Goal: Transaction & Acquisition: Purchase product/service

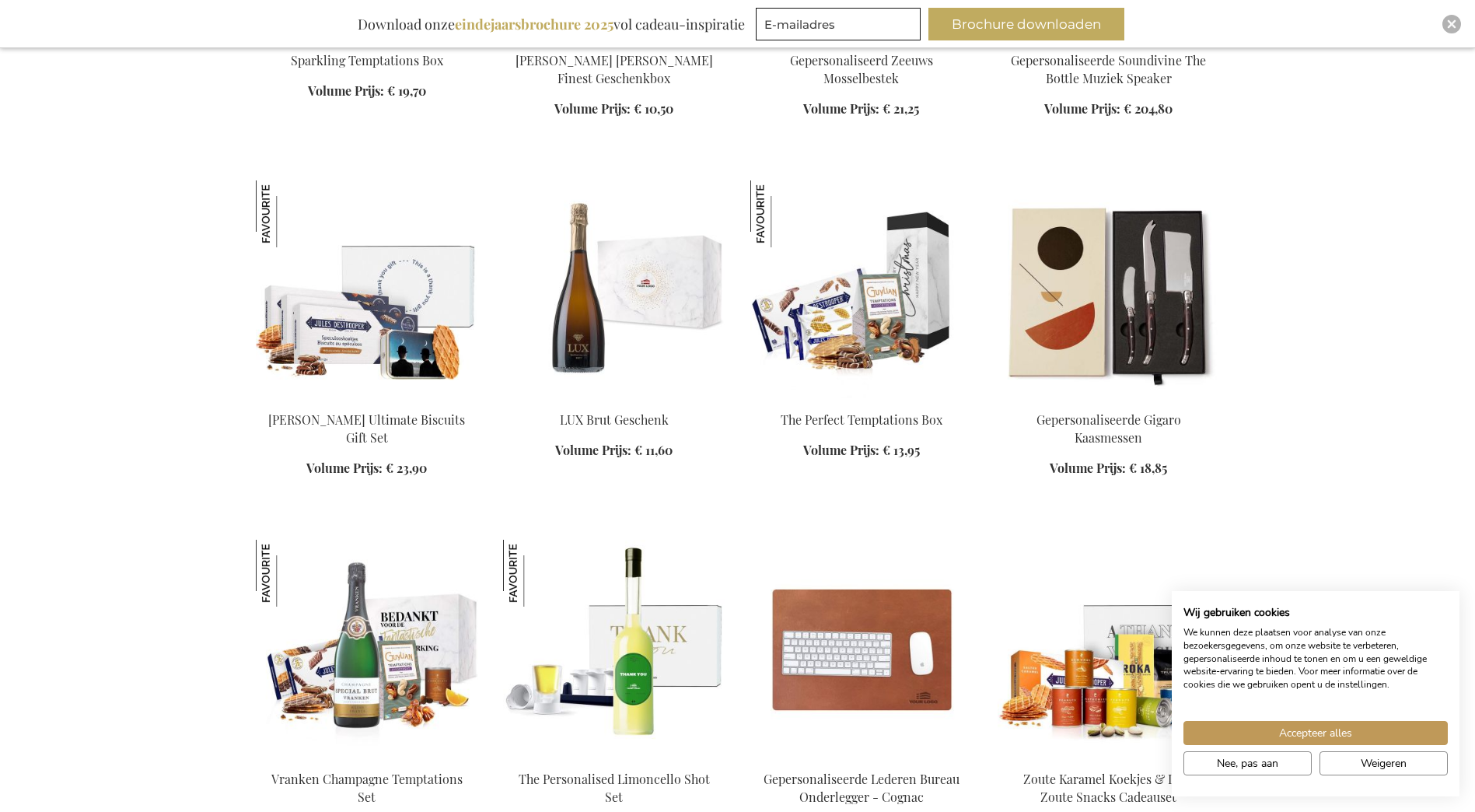
scroll to position [1322, 0]
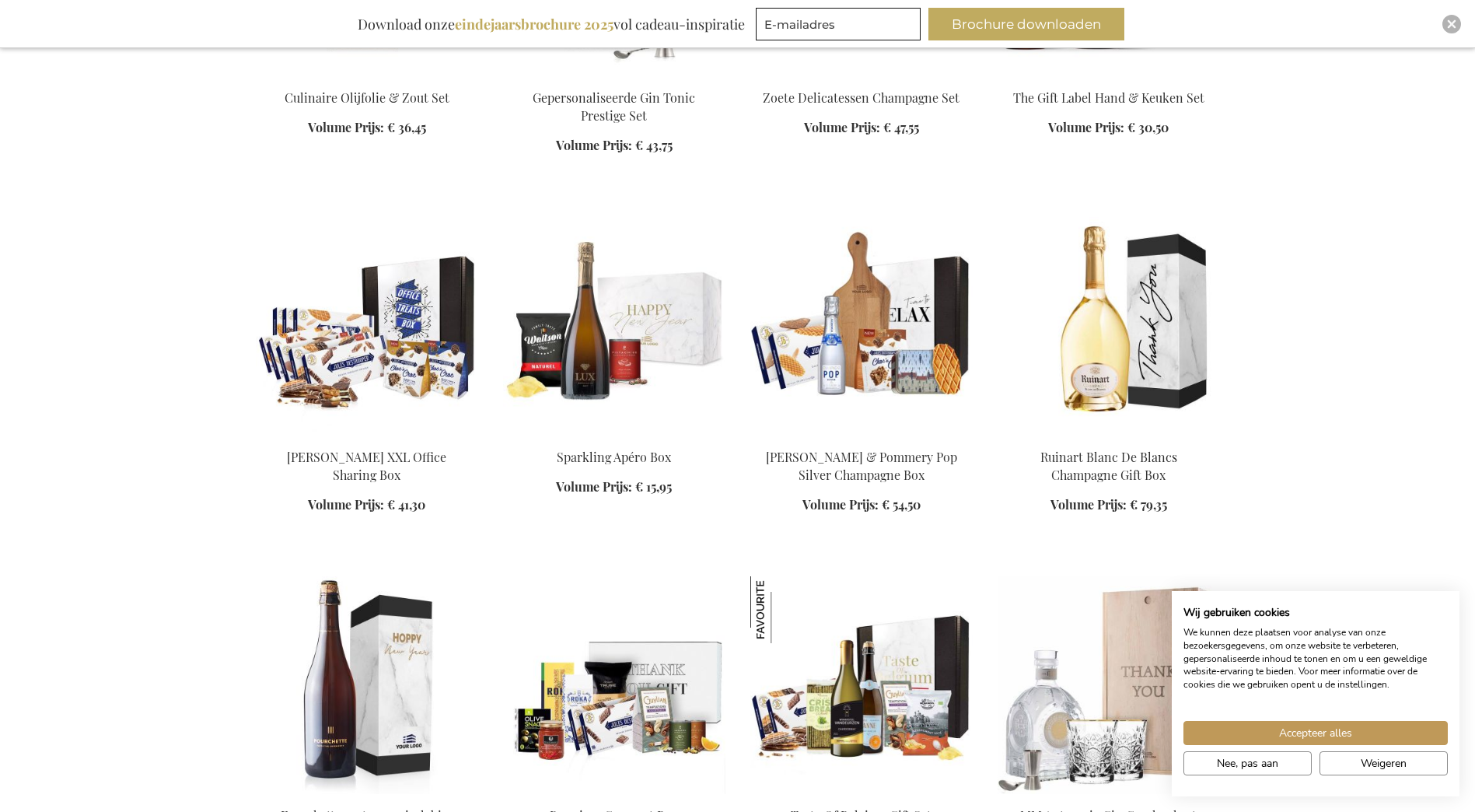
scroll to position [2722, 0]
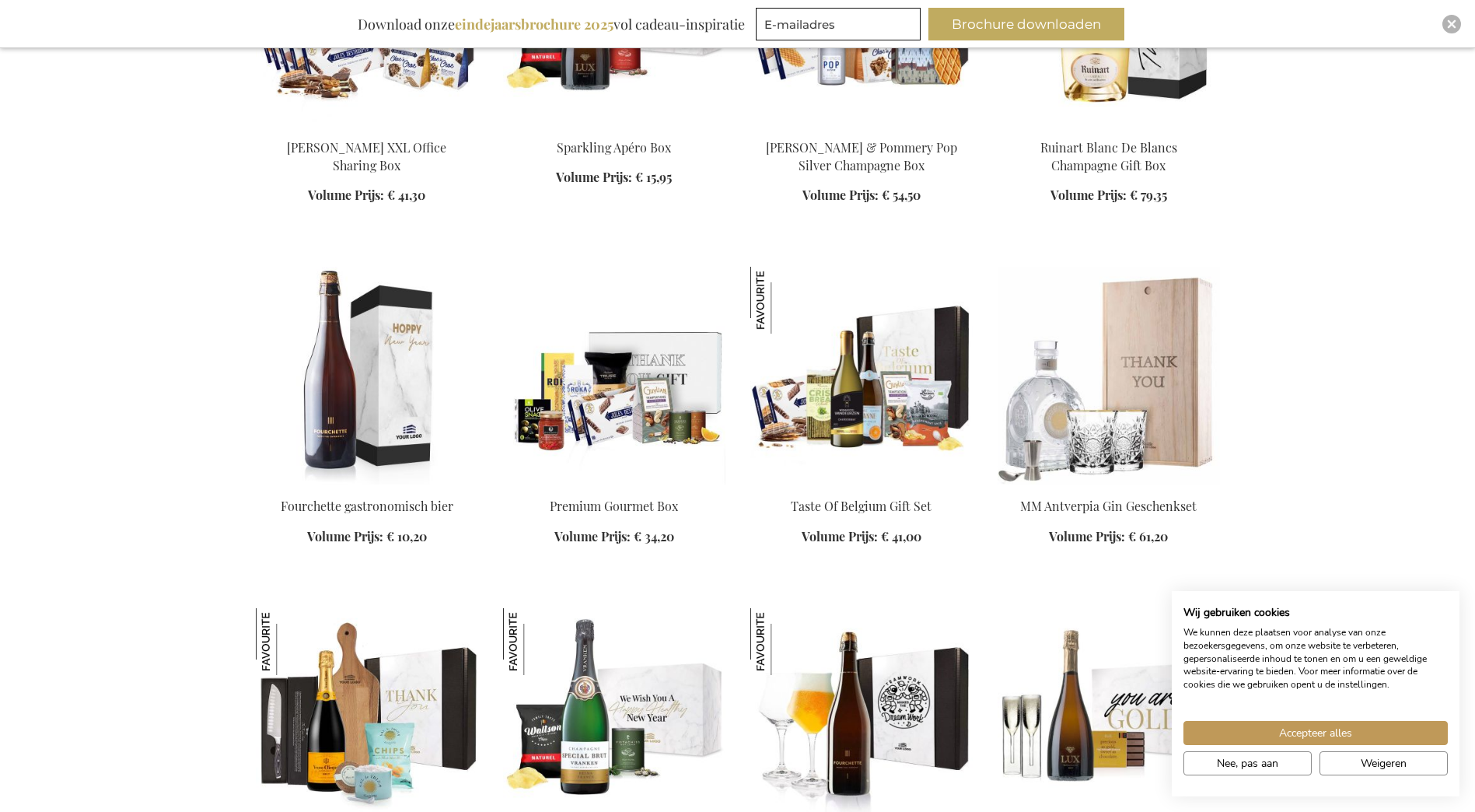
scroll to position [3033, 0]
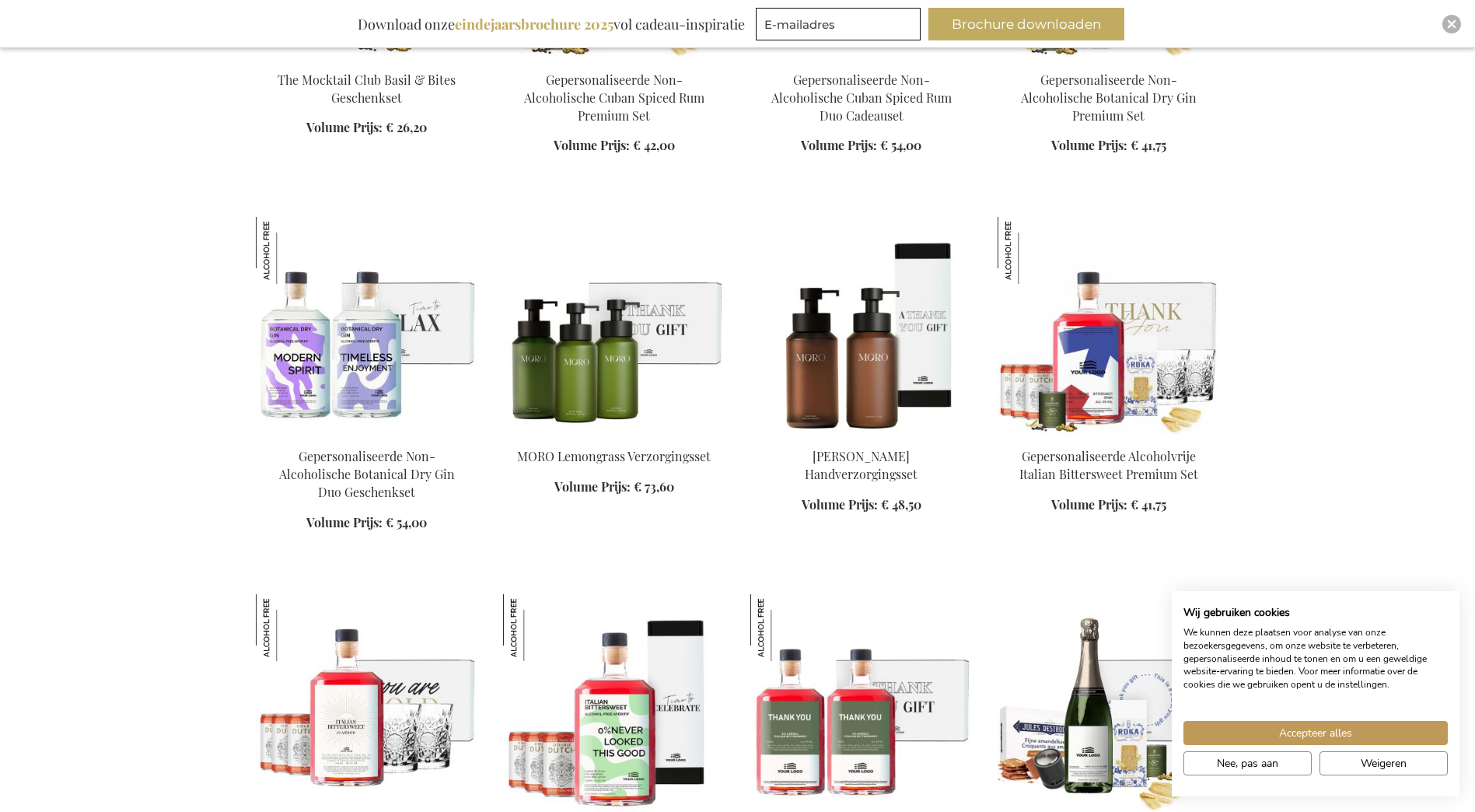
scroll to position [5287, 0]
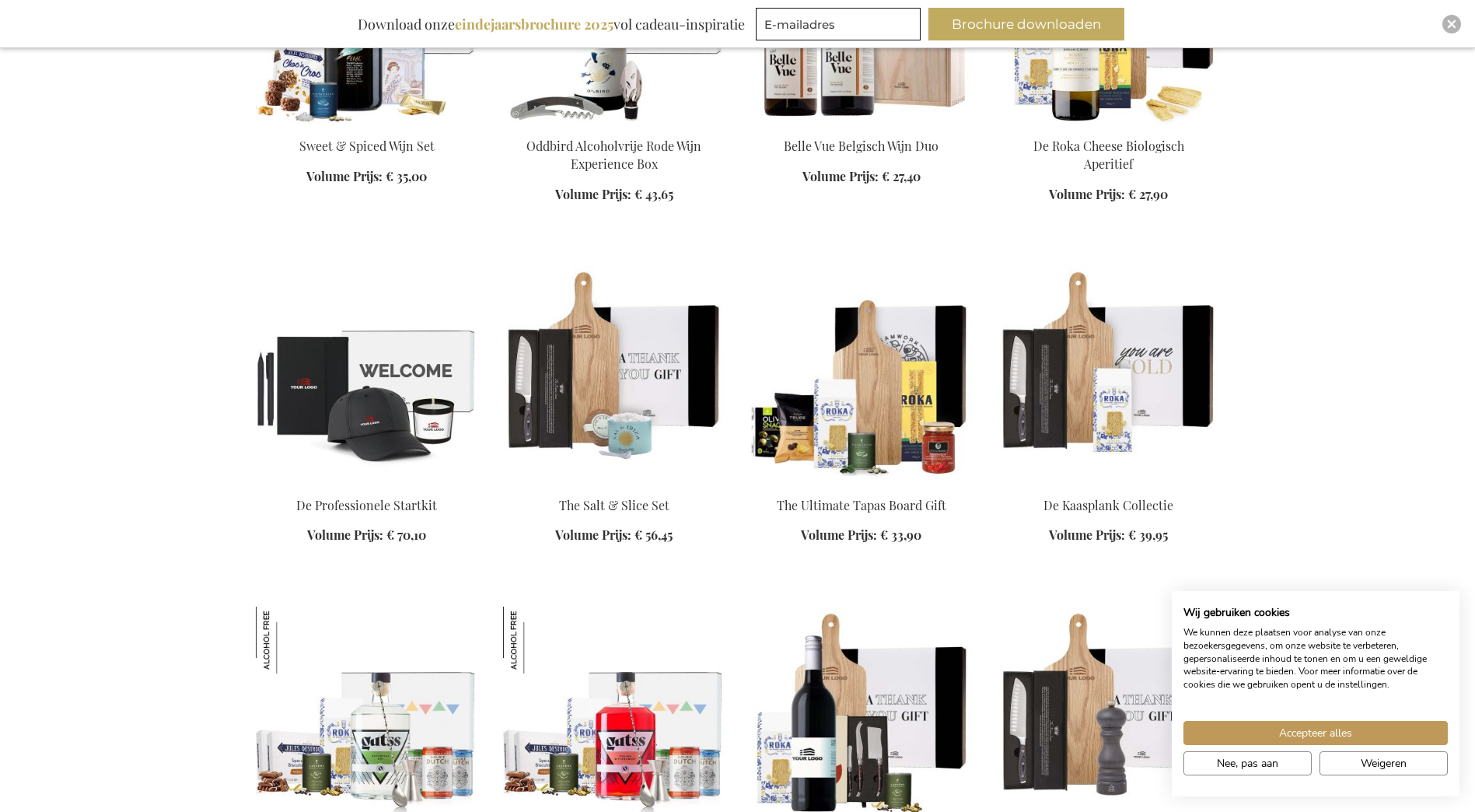
scroll to position [6376, 0]
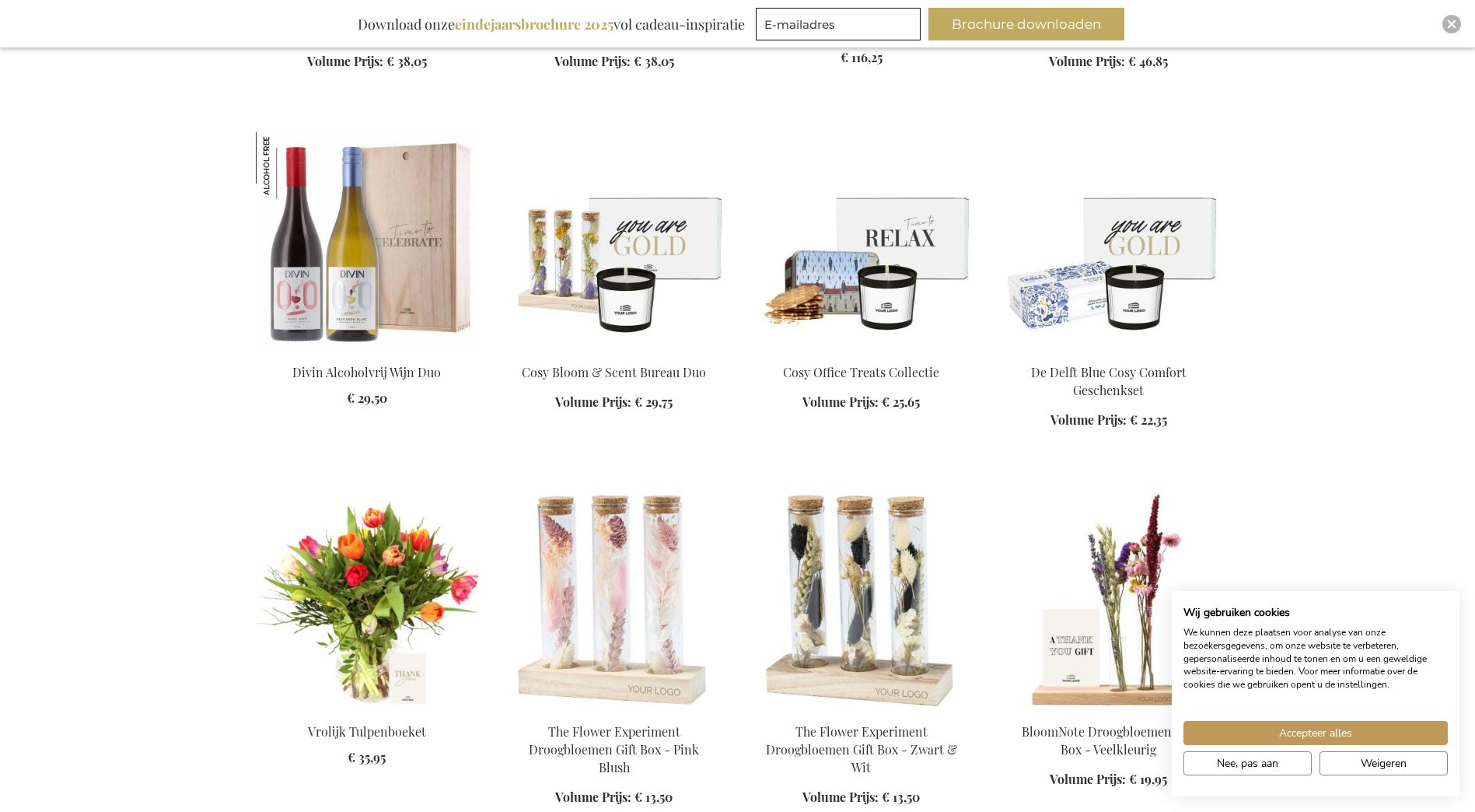
scroll to position [8631, 0]
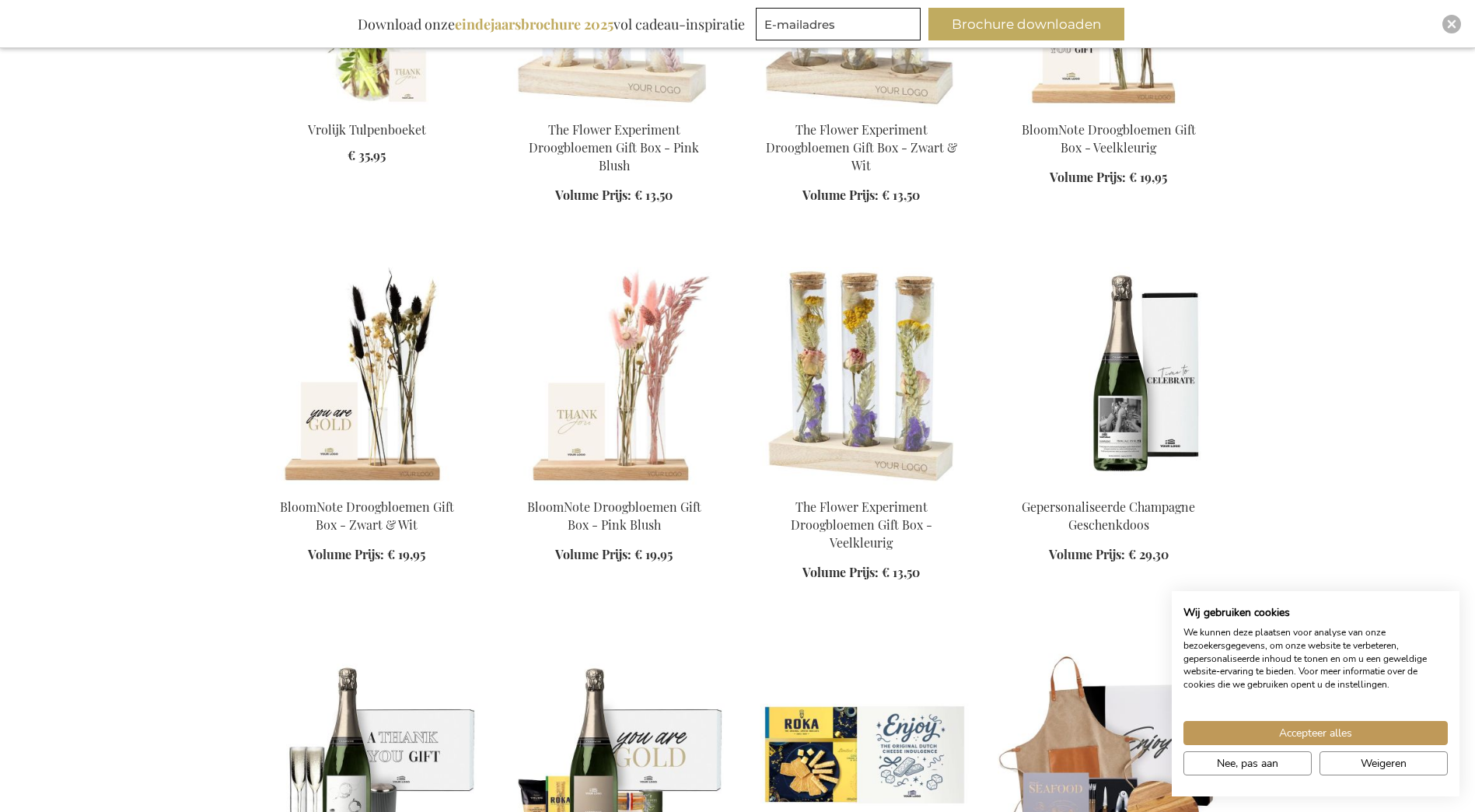
scroll to position [9253, 0]
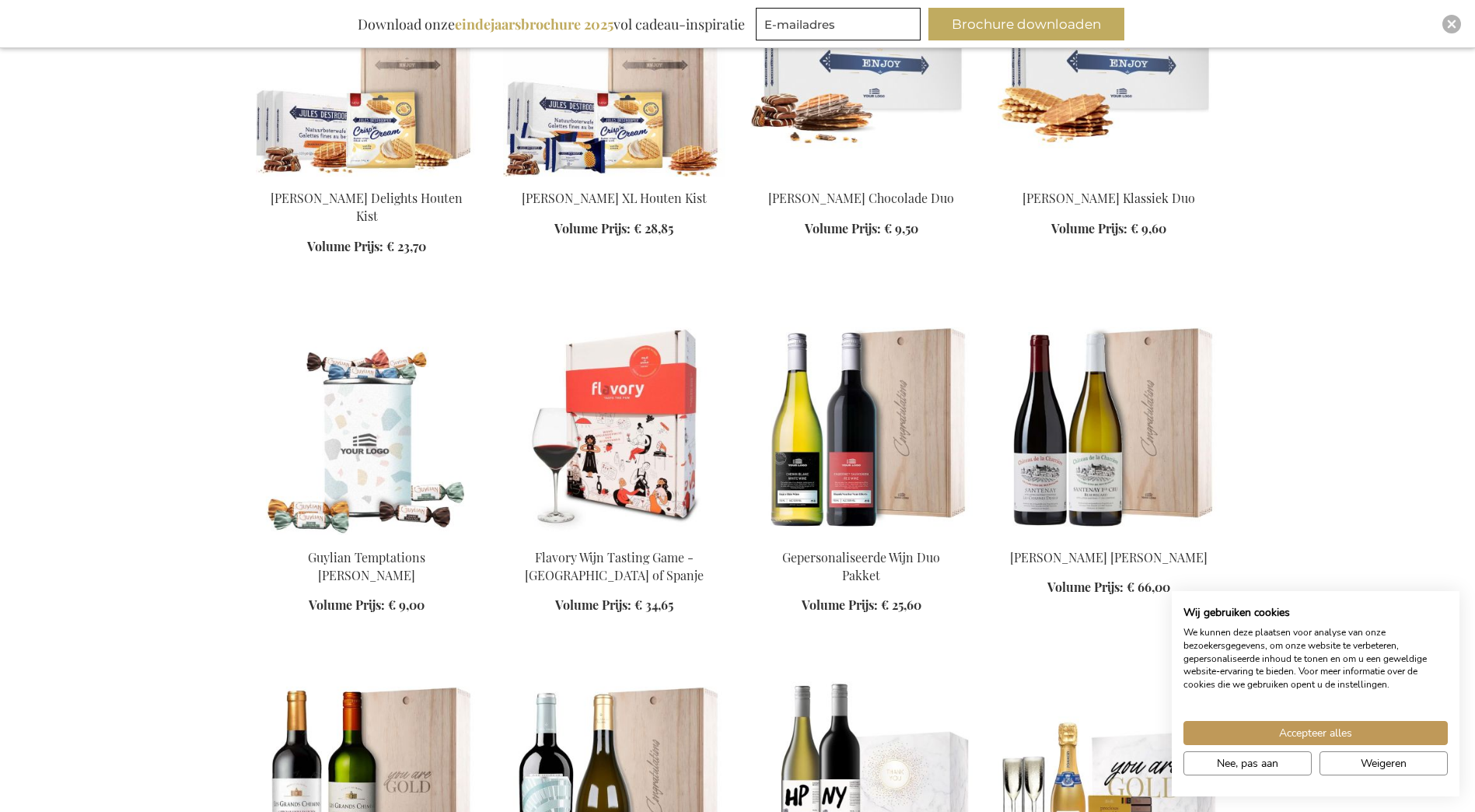
scroll to position [10496, 0]
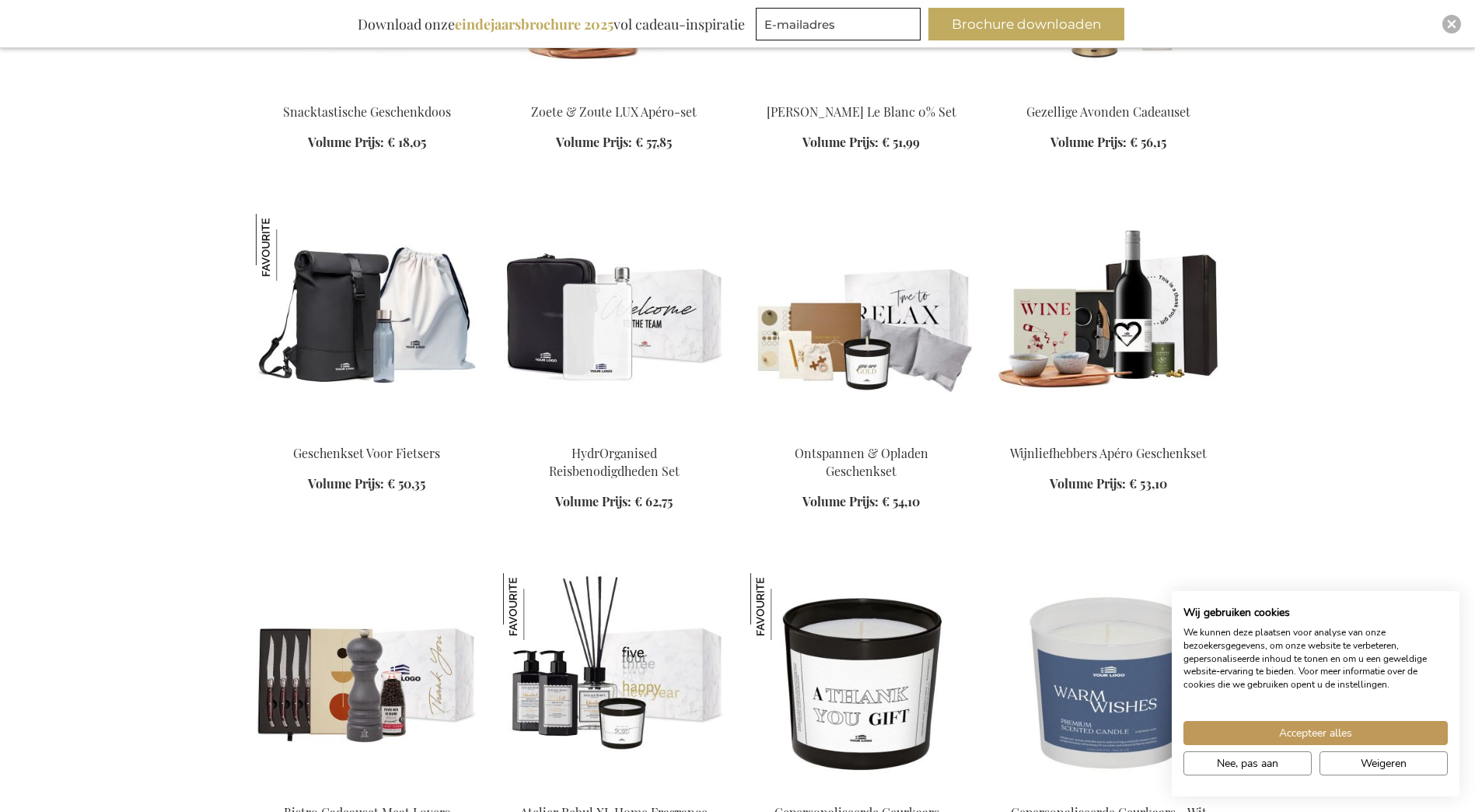
scroll to position [12052, 0]
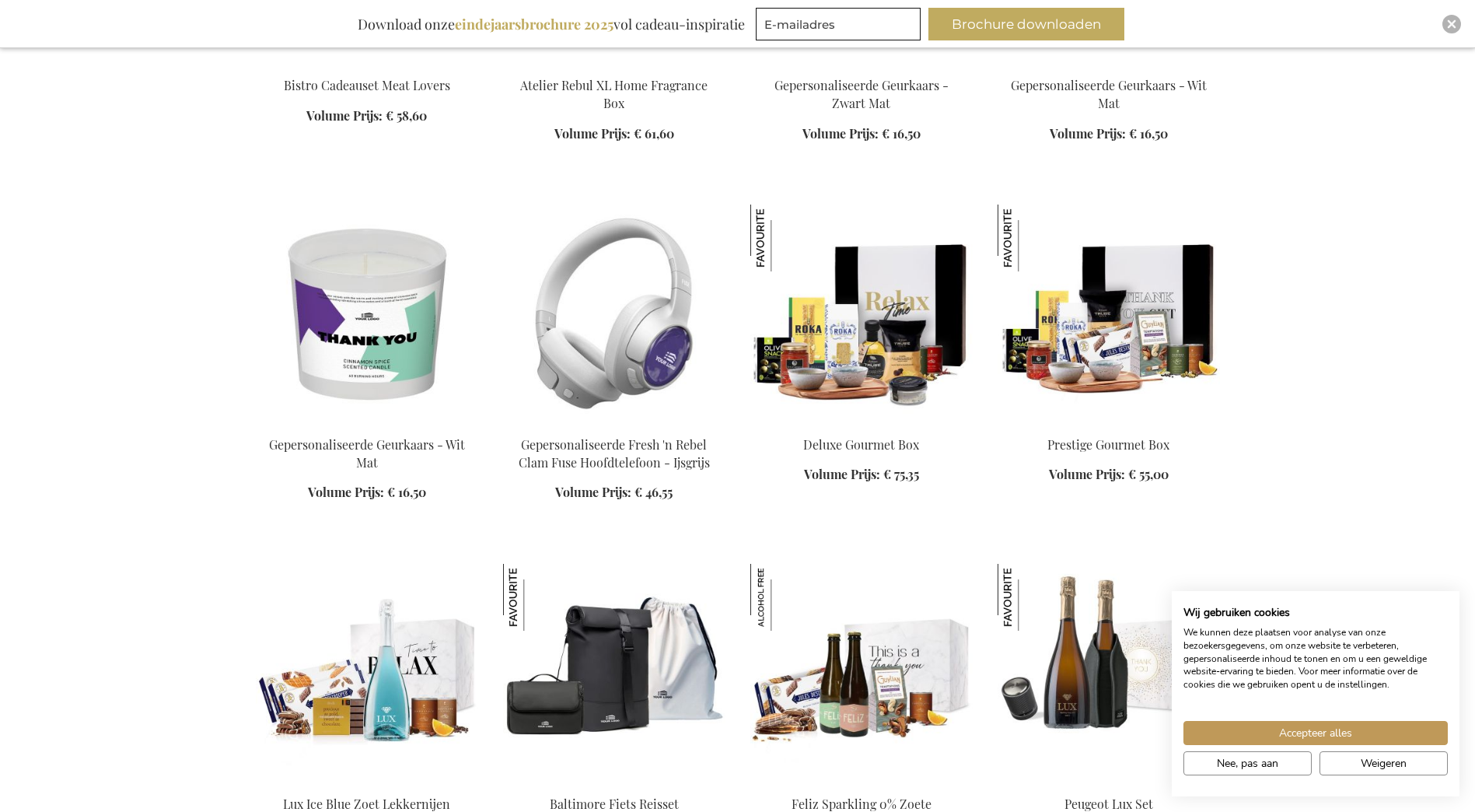
scroll to position [12829, 0]
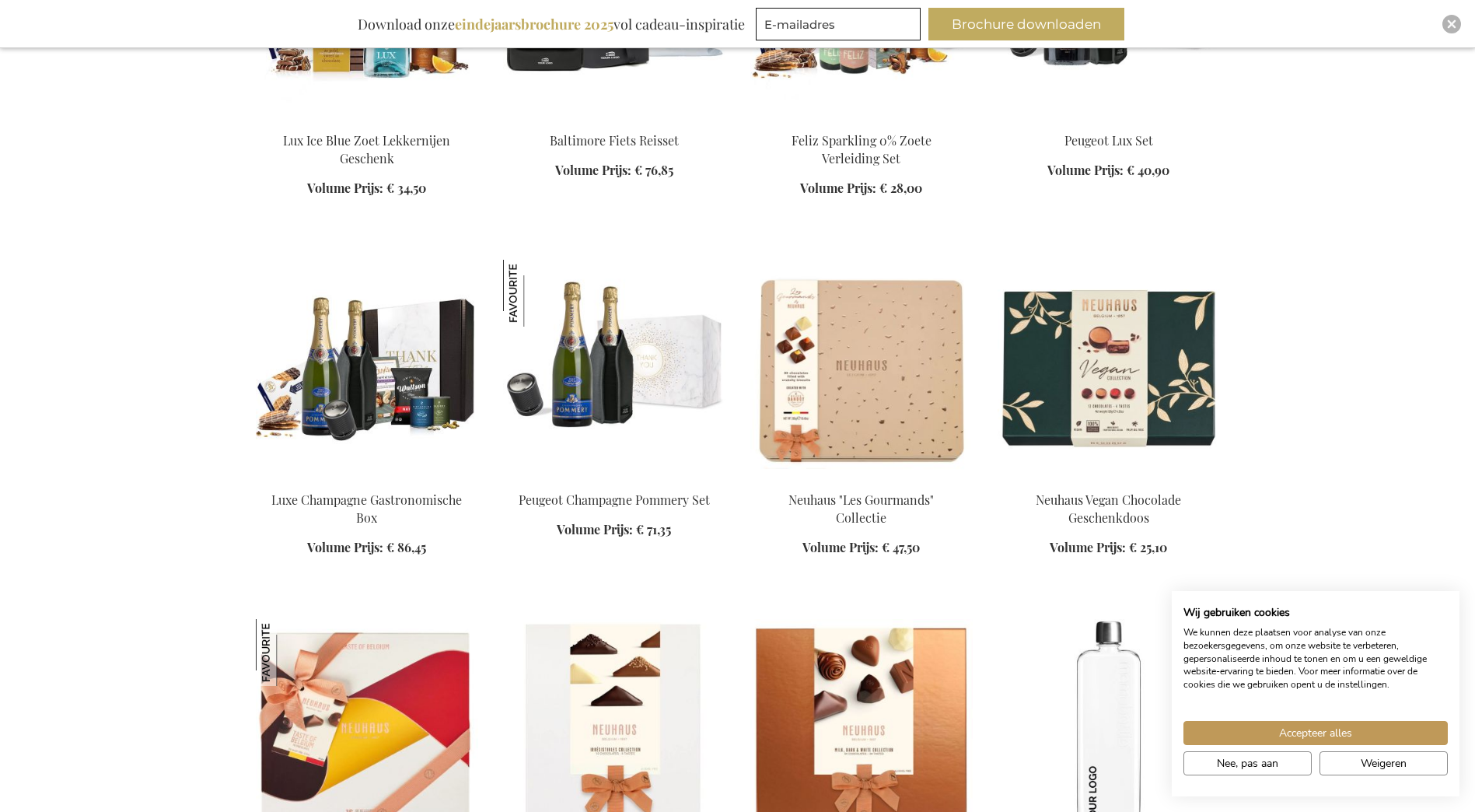
scroll to position [13451, 0]
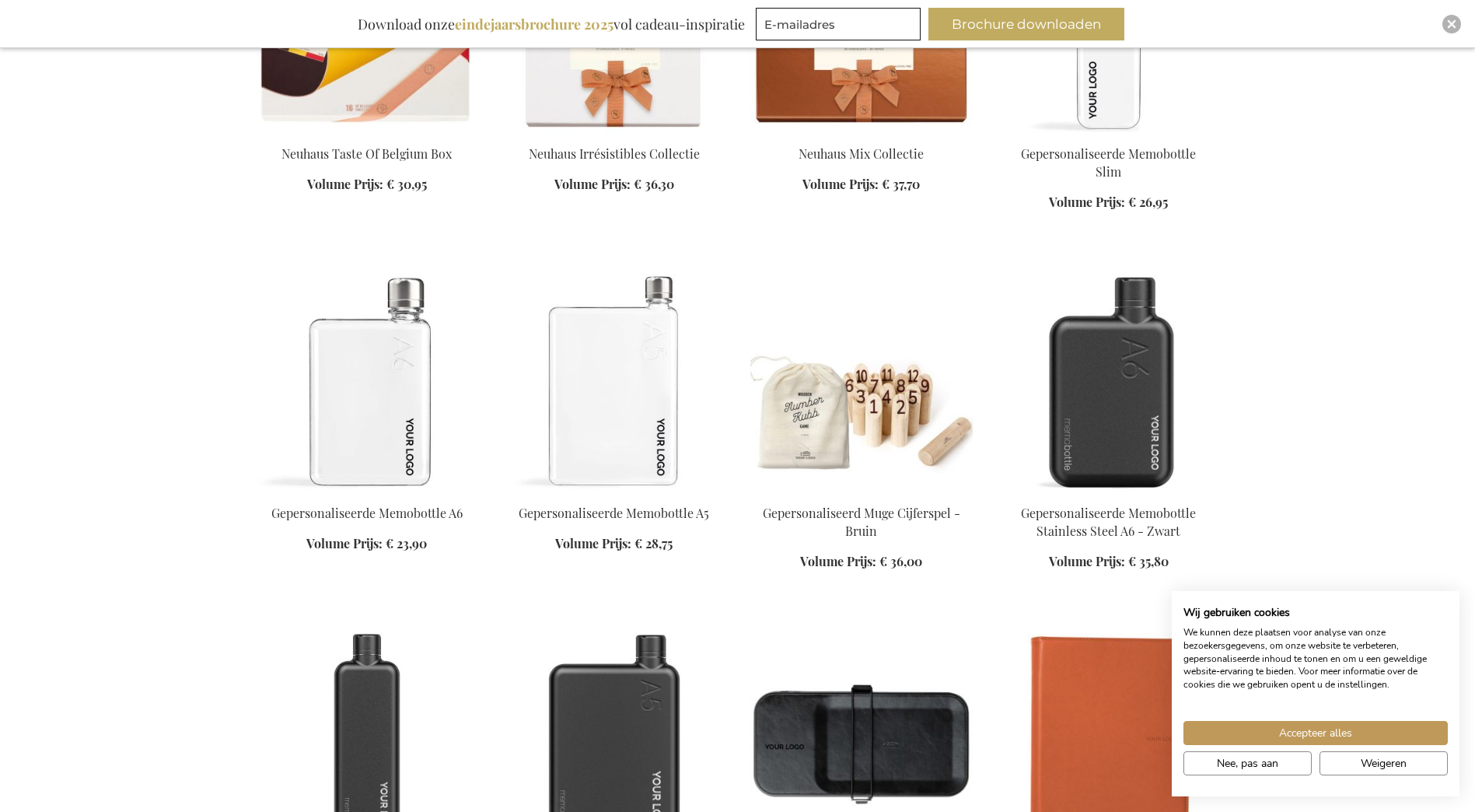
scroll to position [14151, 0]
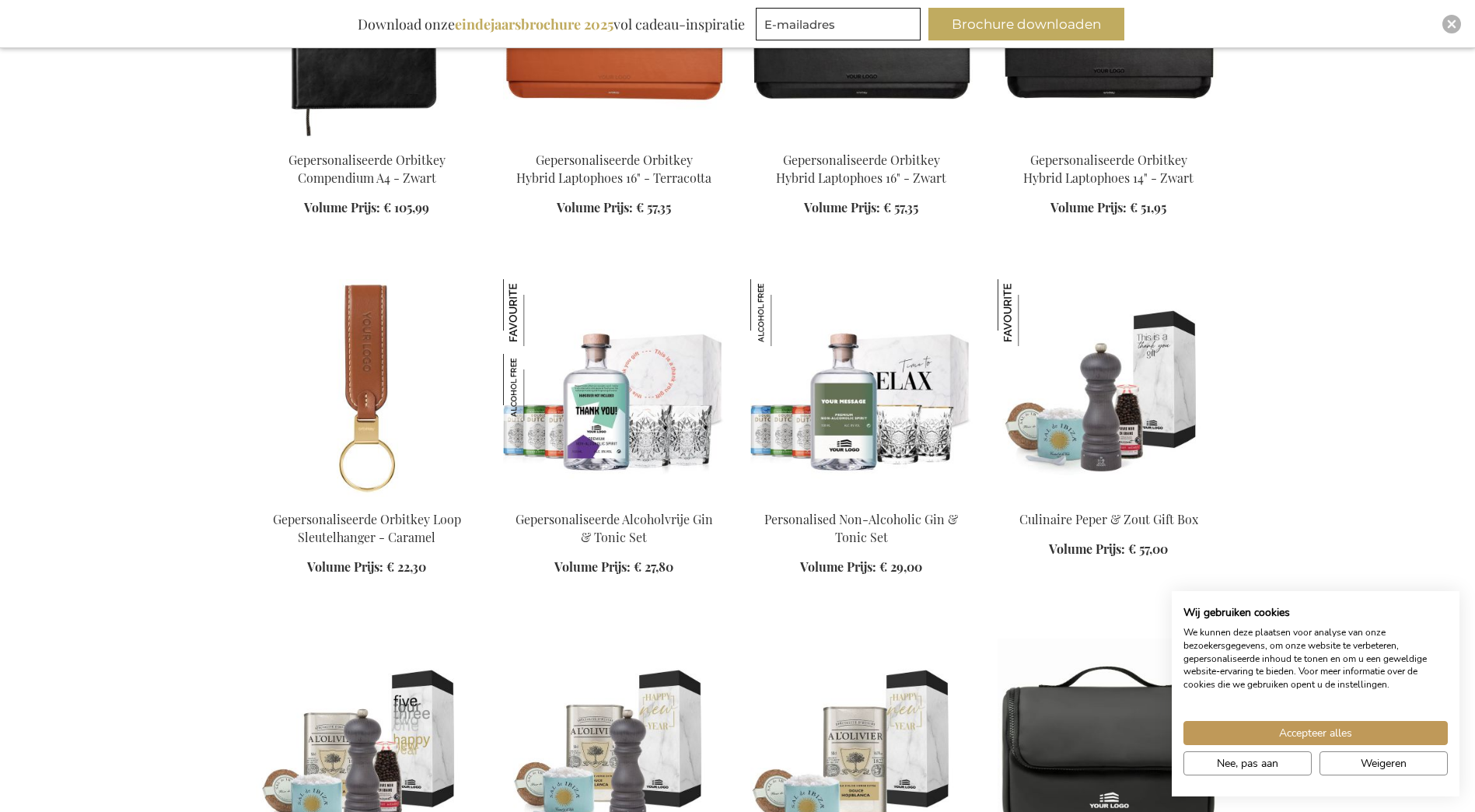
scroll to position [15240, 0]
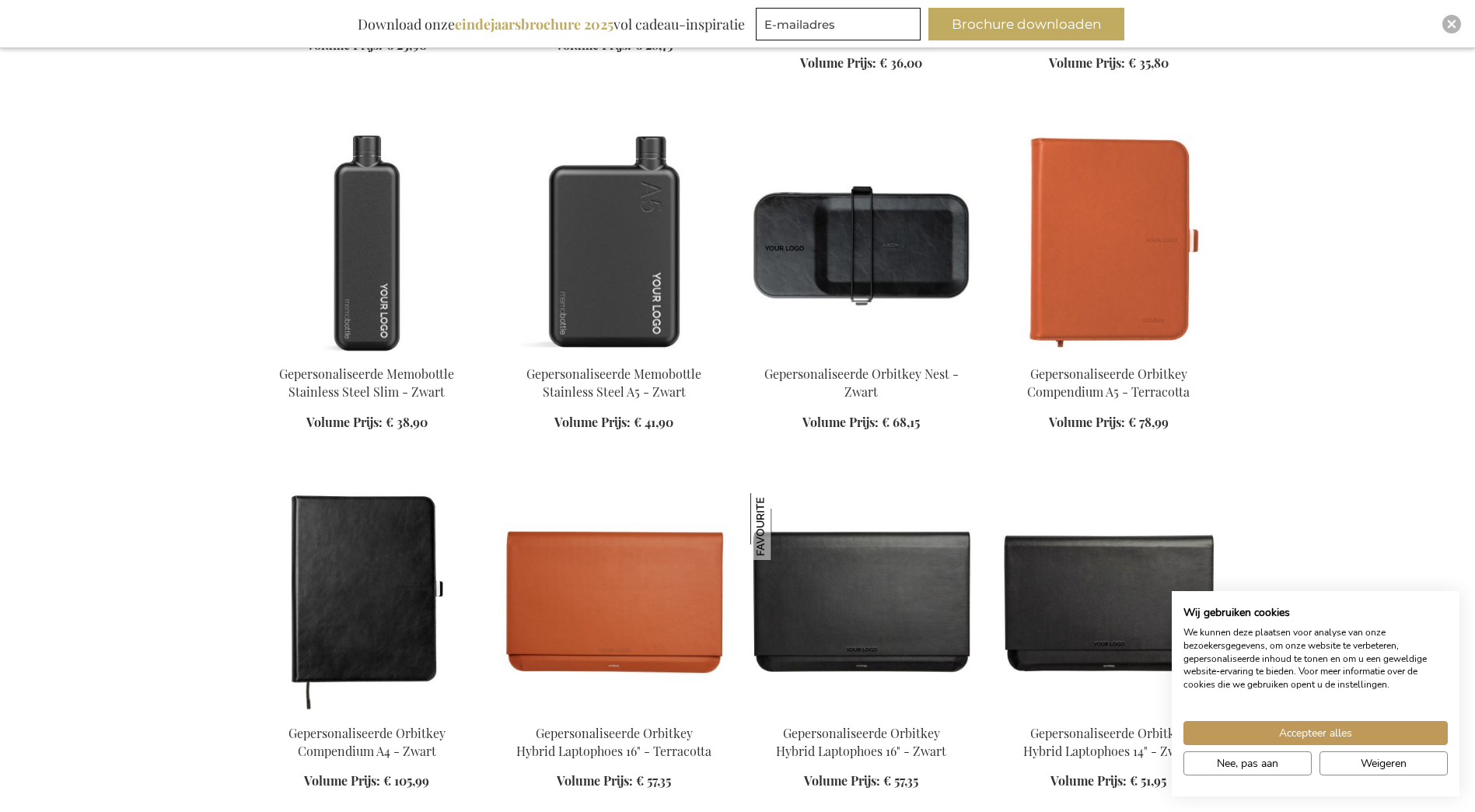
scroll to position [14229, 0]
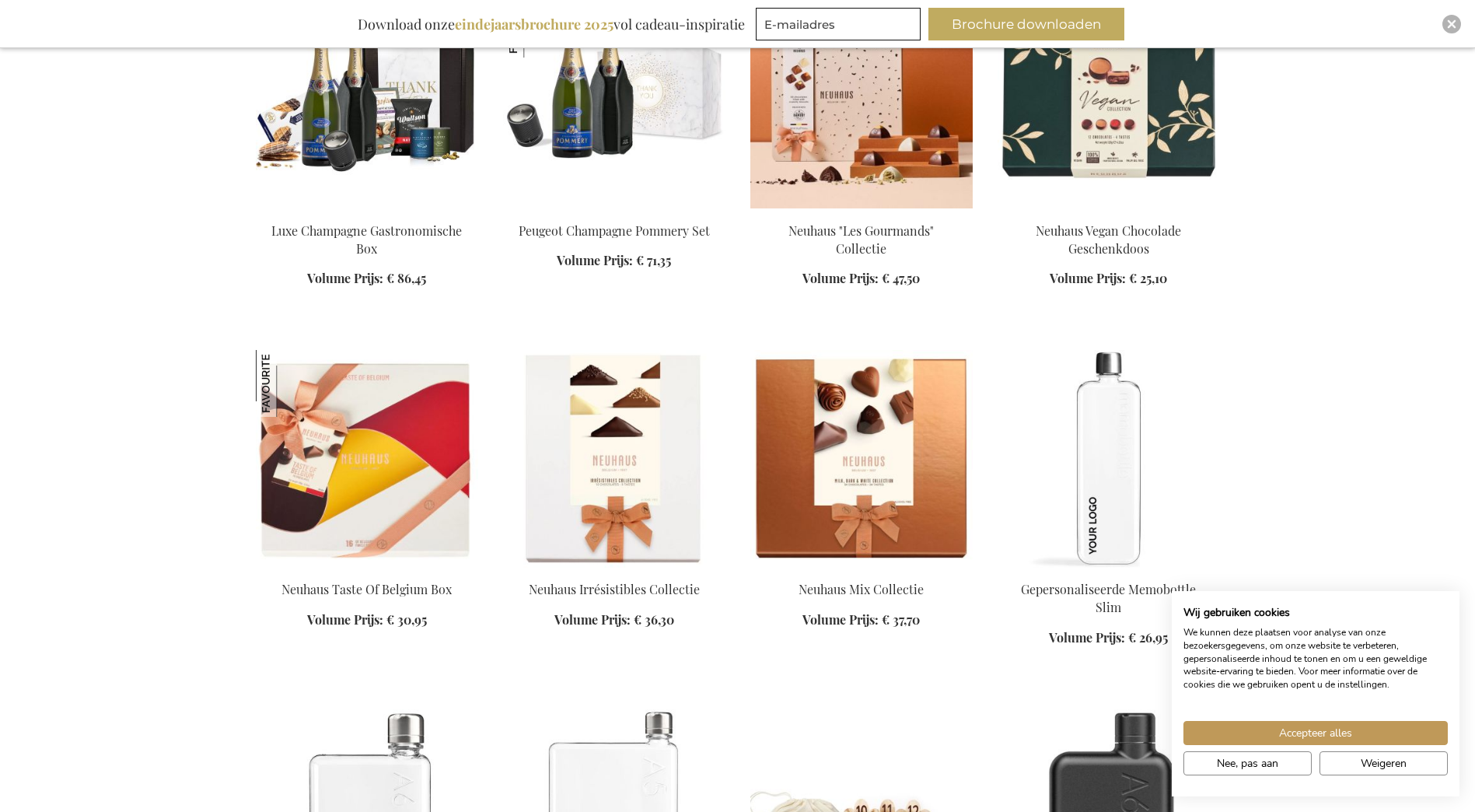
scroll to position [13685, 0]
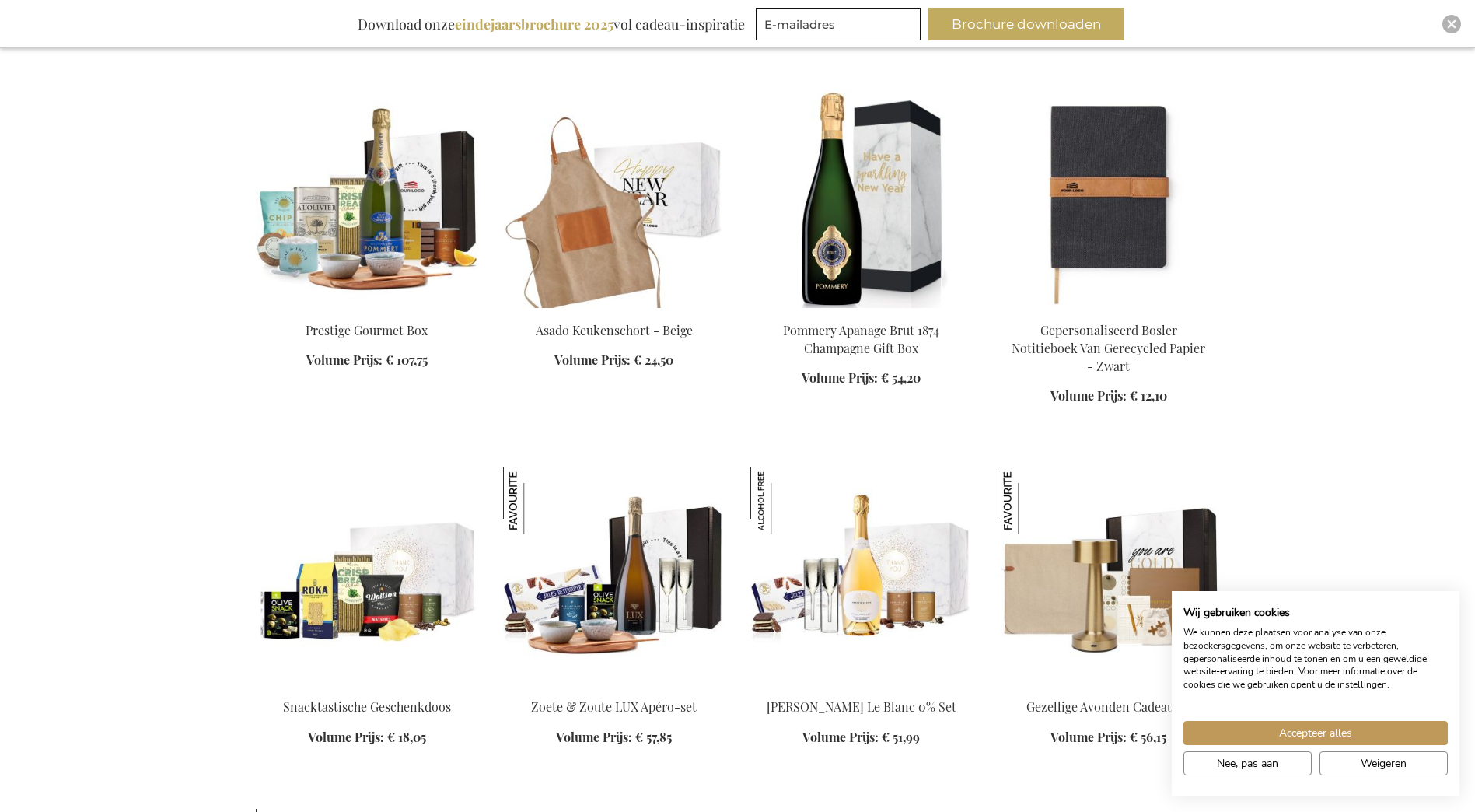
scroll to position [11352, 0]
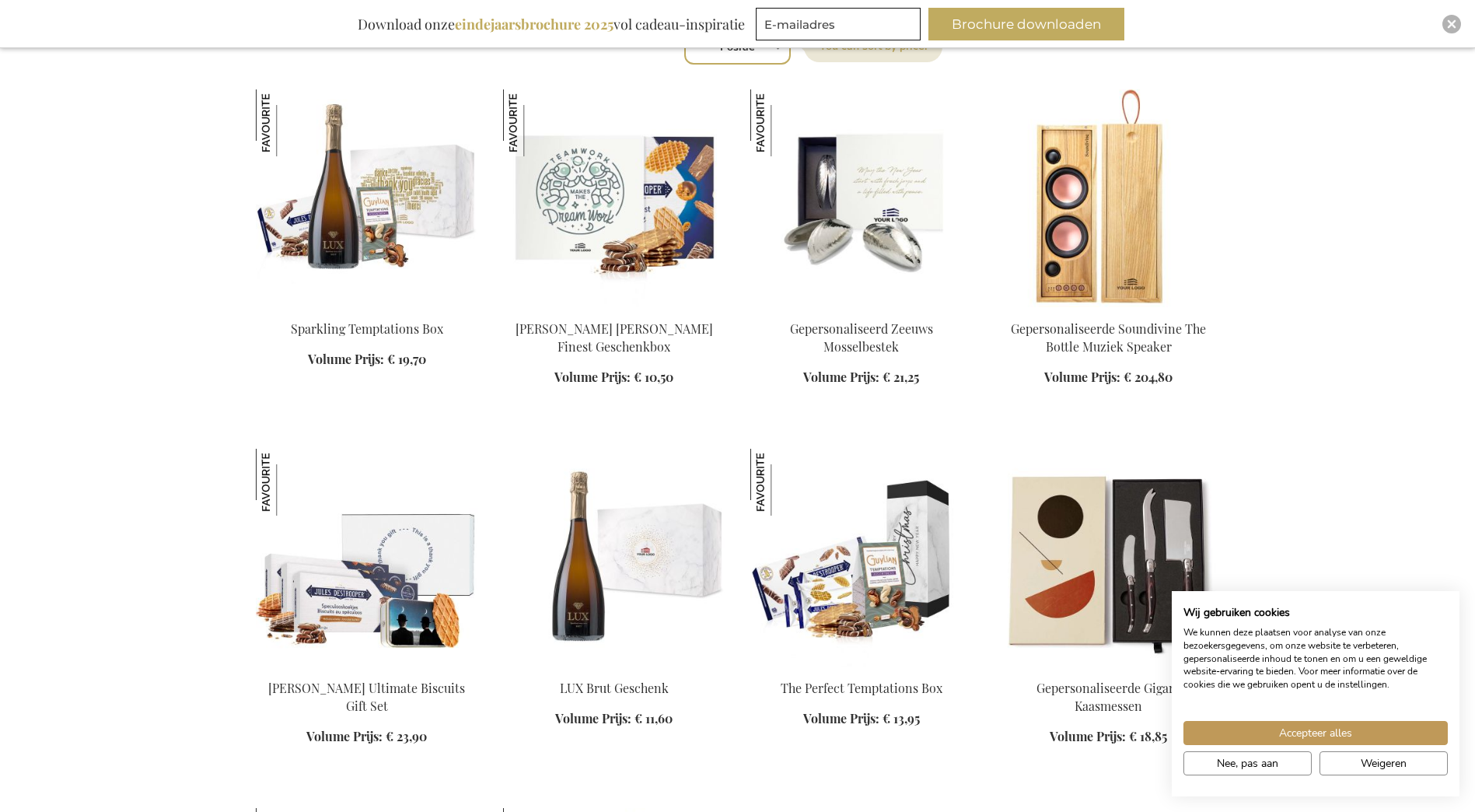
scroll to position [778, 0]
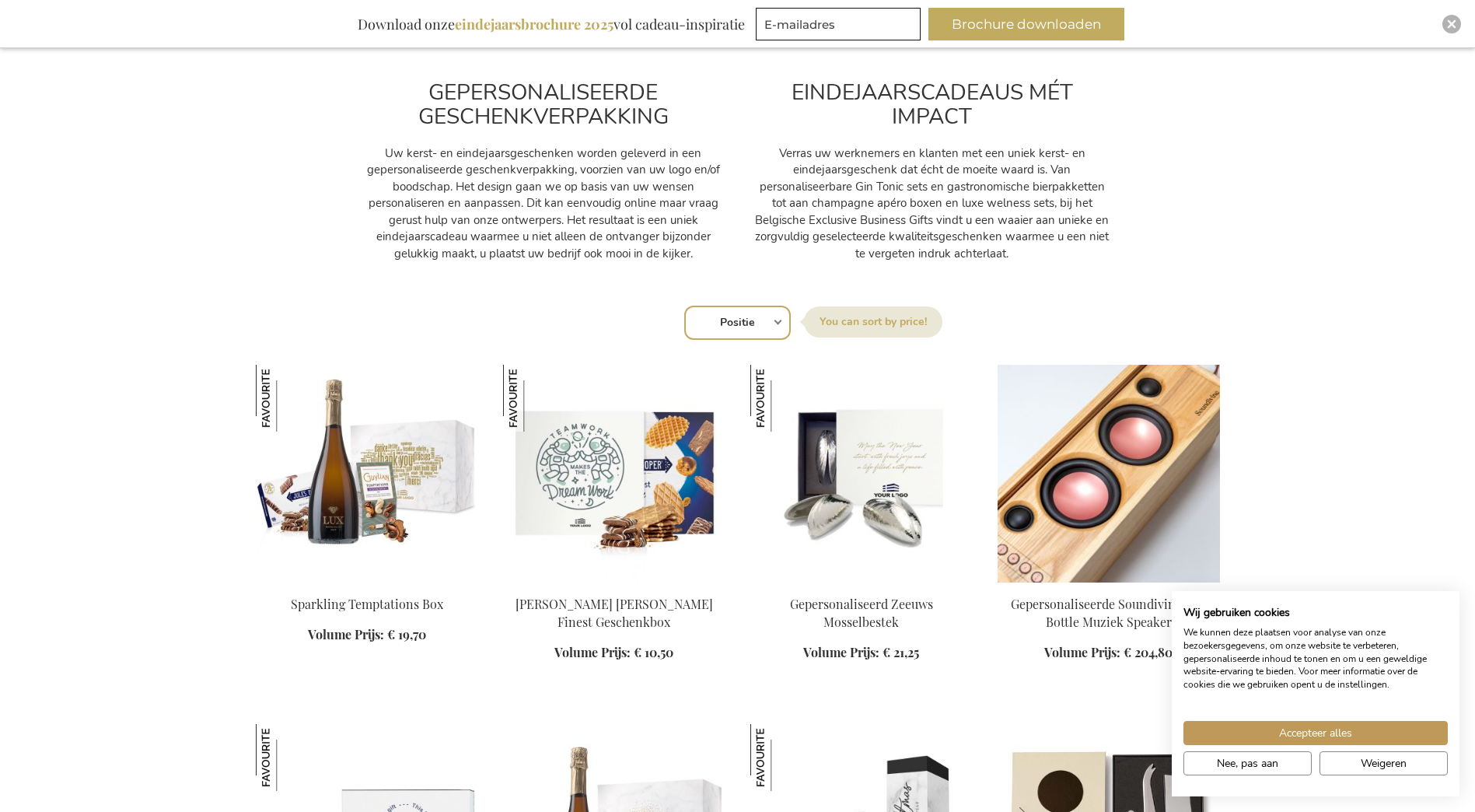
click at [1133, 521] on img at bounding box center [1109, 473] width 222 height 218
